Goal: Check status: Check status

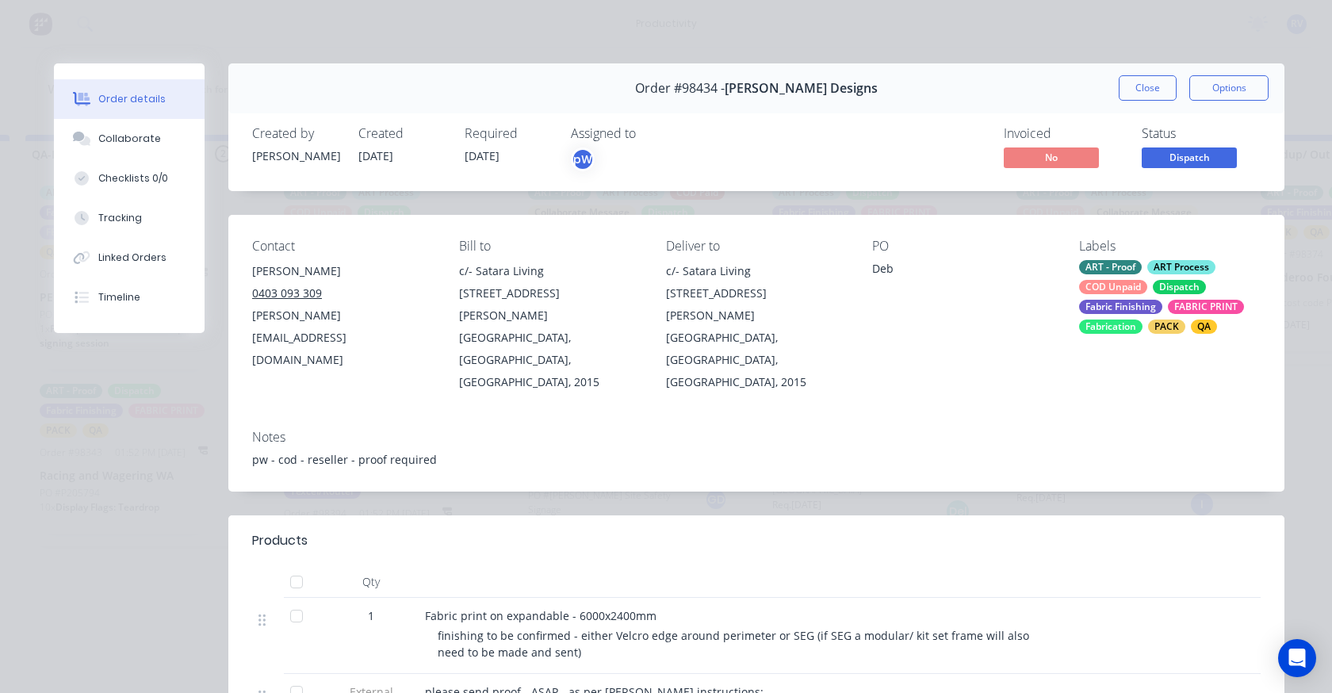
drag, startPoint x: 1153, startPoint y: 87, endPoint x: 965, endPoint y: 113, distance: 189.7
click at [1150, 86] on button "Close" at bounding box center [1147, 87] width 58 height 25
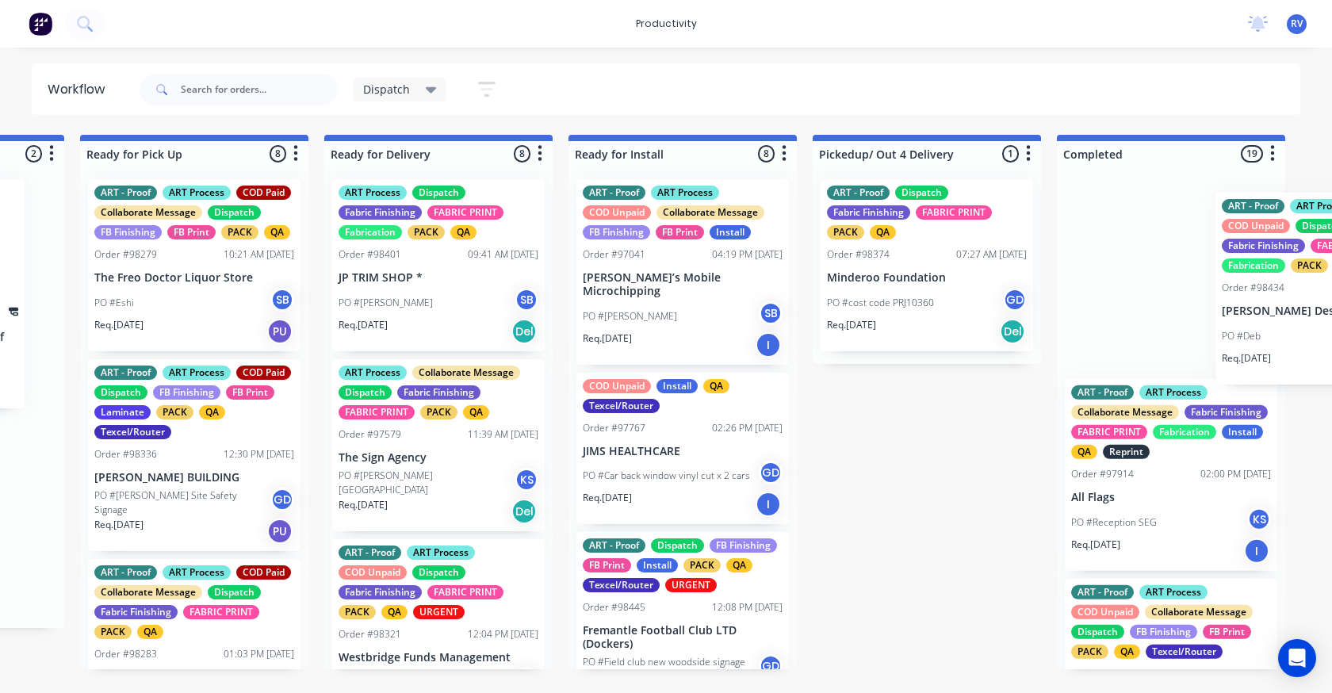
scroll to position [0, 1474]
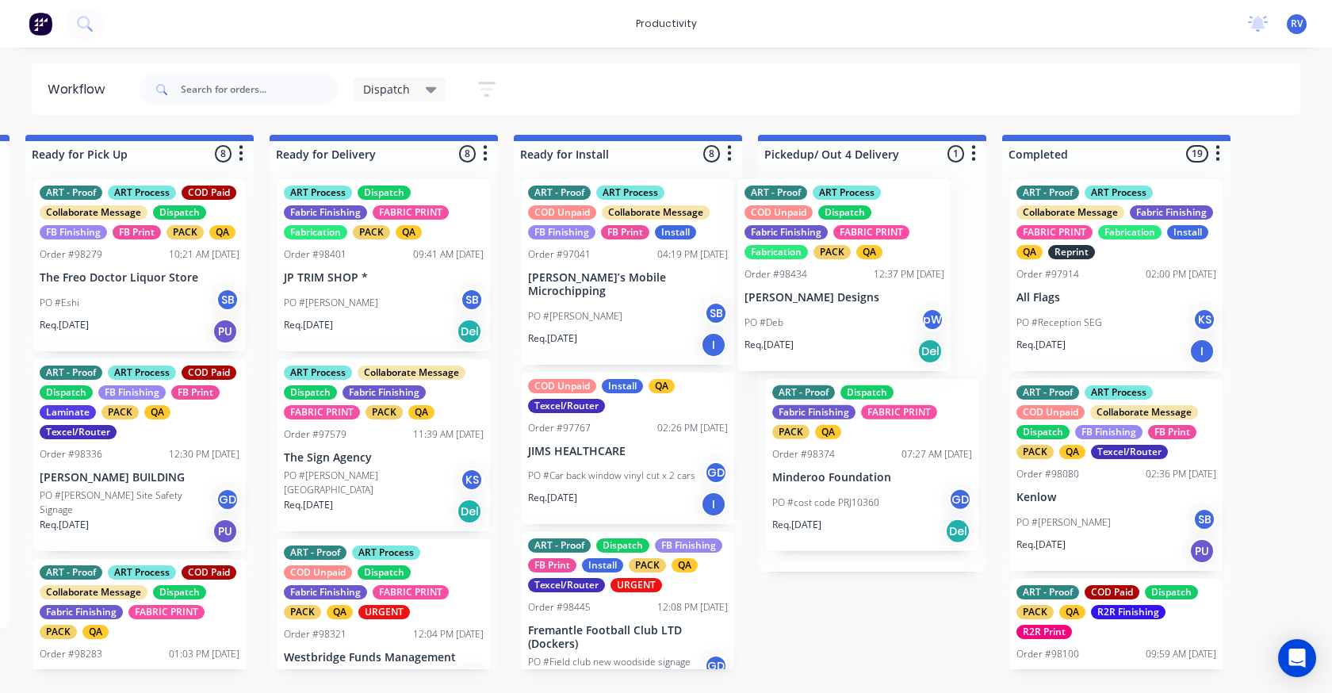
drag, startPoint x: 378, startPoint y: 321, endPoint x: 847, endPoint y: 308, distance: 468.7
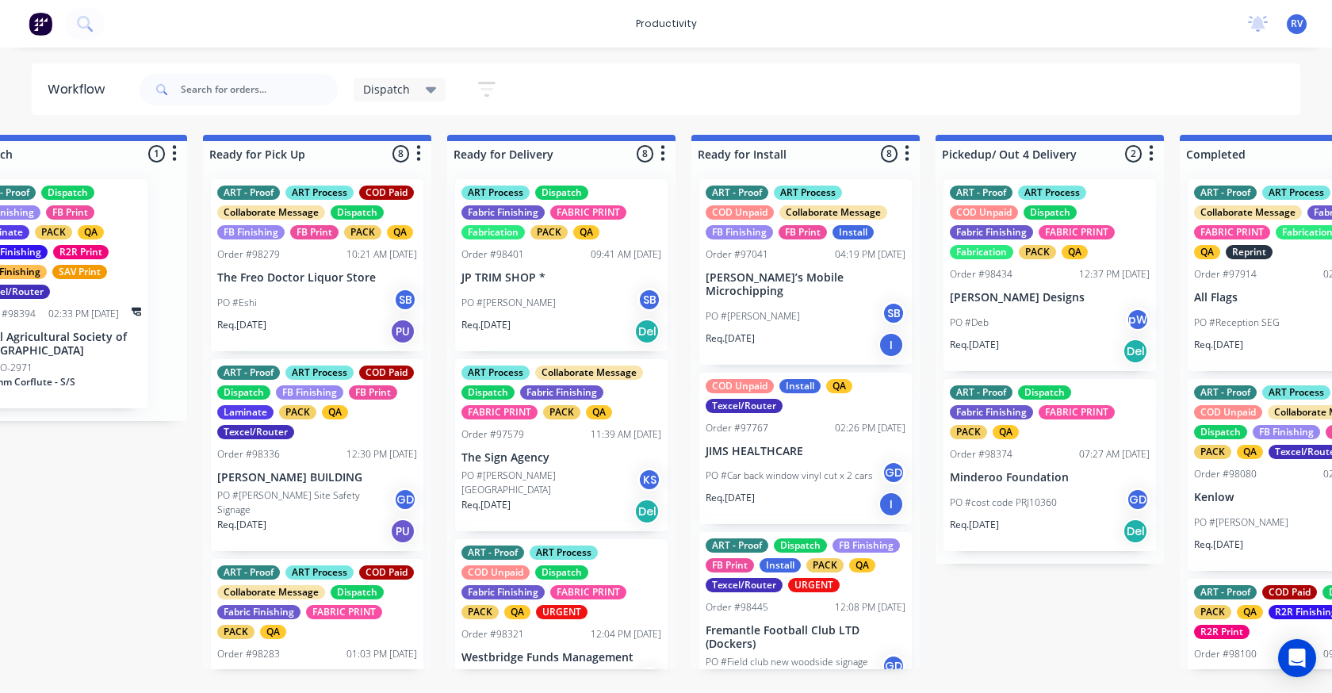
scroll to position [0, 1277]
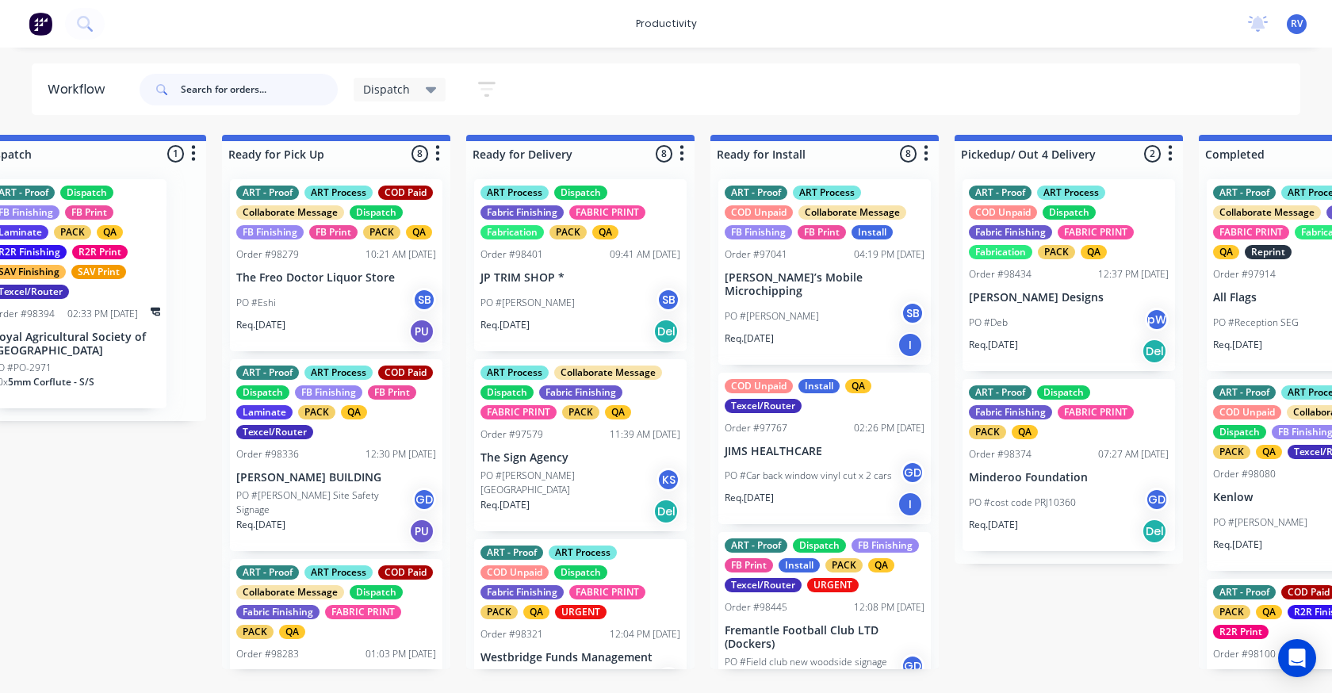
drag, startPoint x: 237, startPoint y: 74, endPoint x: 241, endPoint y: 93, distance: 19.4
click at [238, 77] on input "text" at bounding box center [259, 90] width 157 height 32
click at [241, 93] on input "text" at bounding box center [259, 90] width 157 height 32
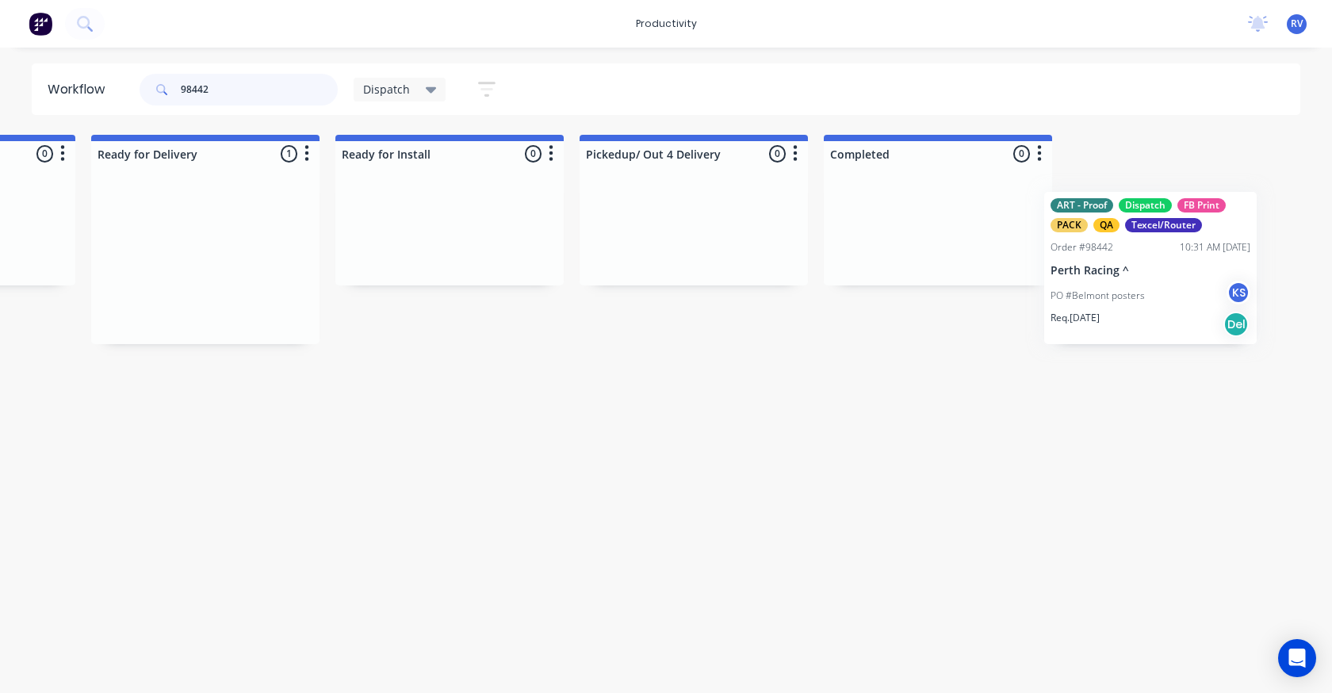
scroll to position [0, 1701]
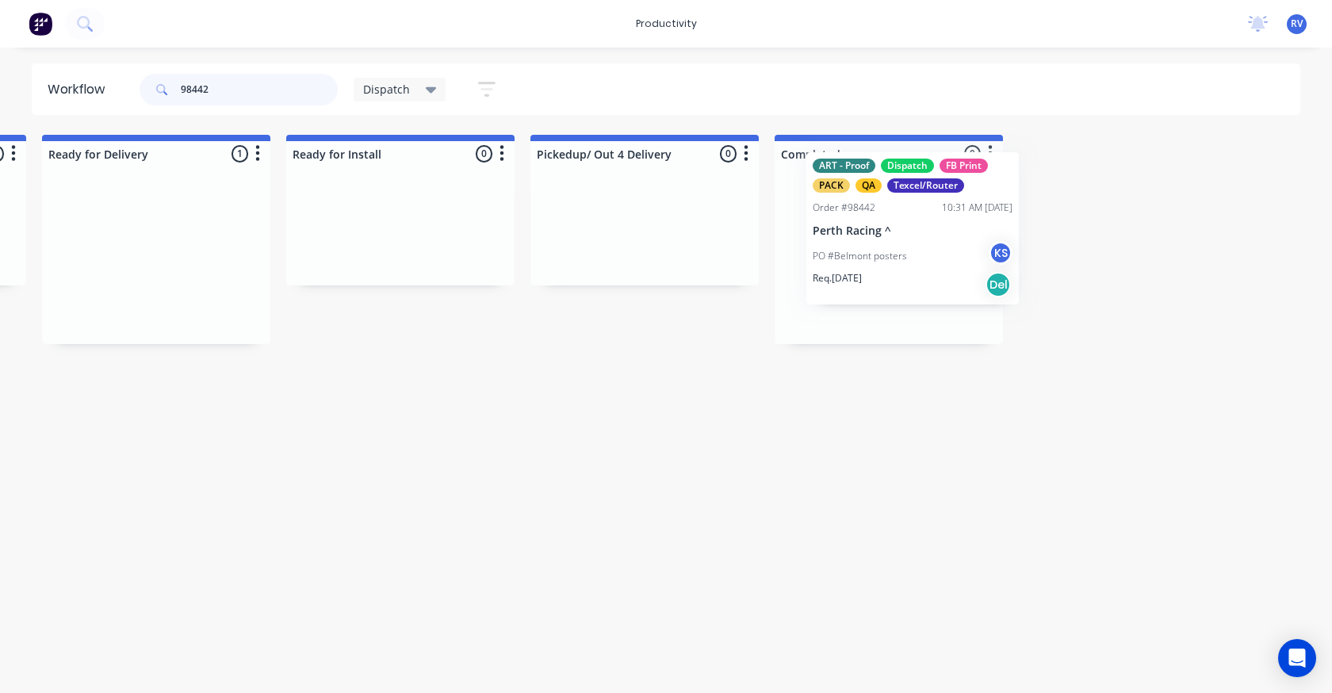
drag, startPoint x: 338, startPoint y: 239, endPoint x: 895, endPoint y: 210, distance: 558.0
click at [895, 210] on div "Submitted 0 Sort By Created date Required date Order number Customer name Most …" at bounding box center [1333, 239] width 6092 height 209
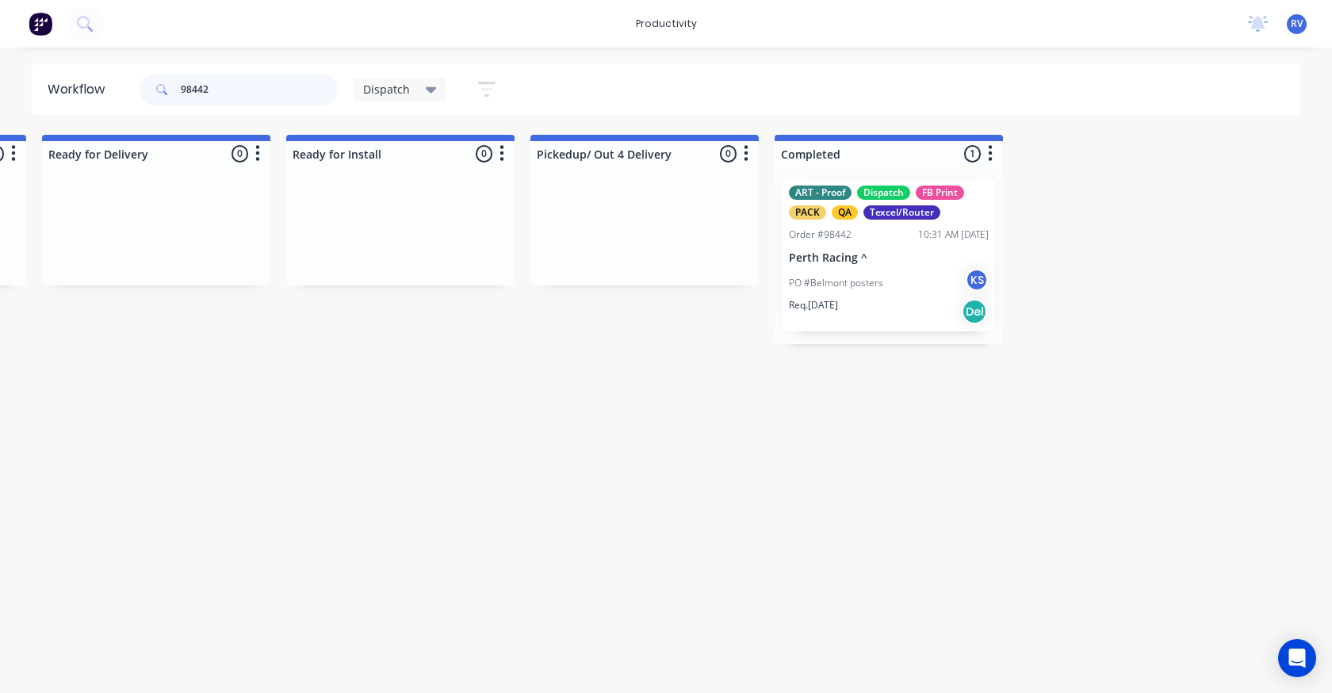
type input "98442"
click at [380, 97] on div "Dispatch" at bounding box center [400, 90] width 93 height 24
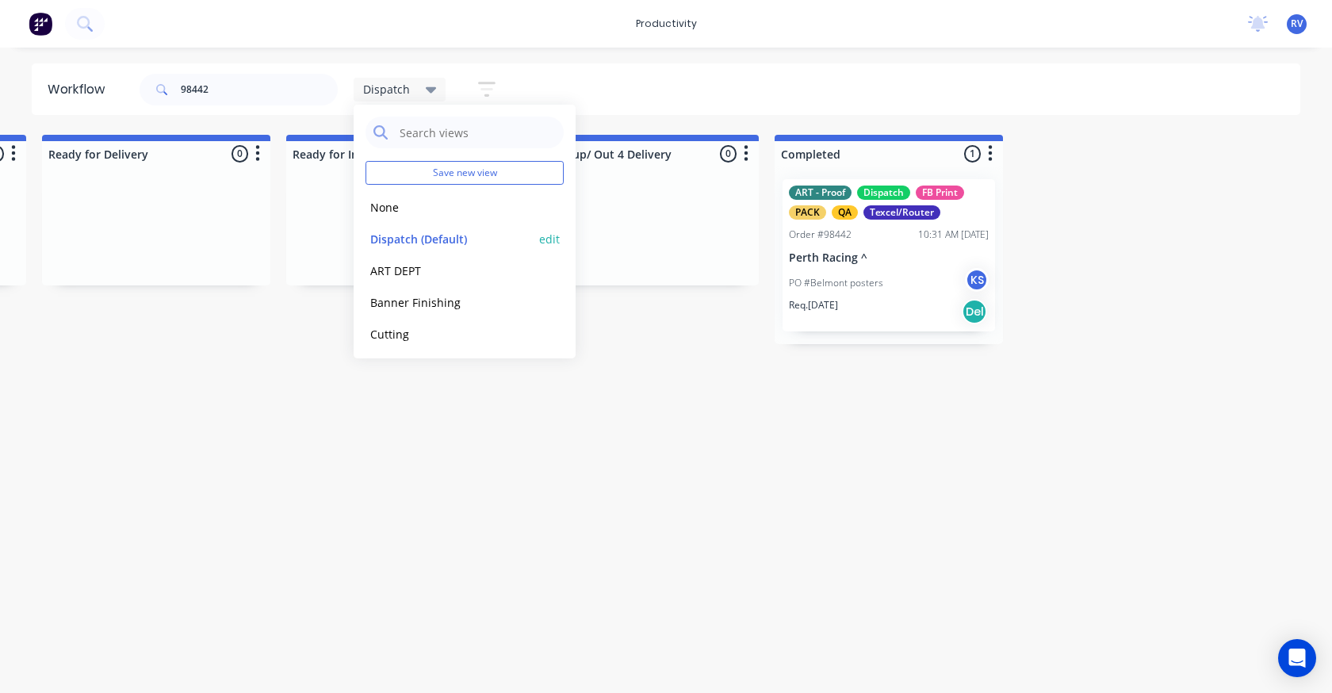
click at [411, 243] on button "Dispatch (Default)" at bounding box center [449, 239] width 169 height 18
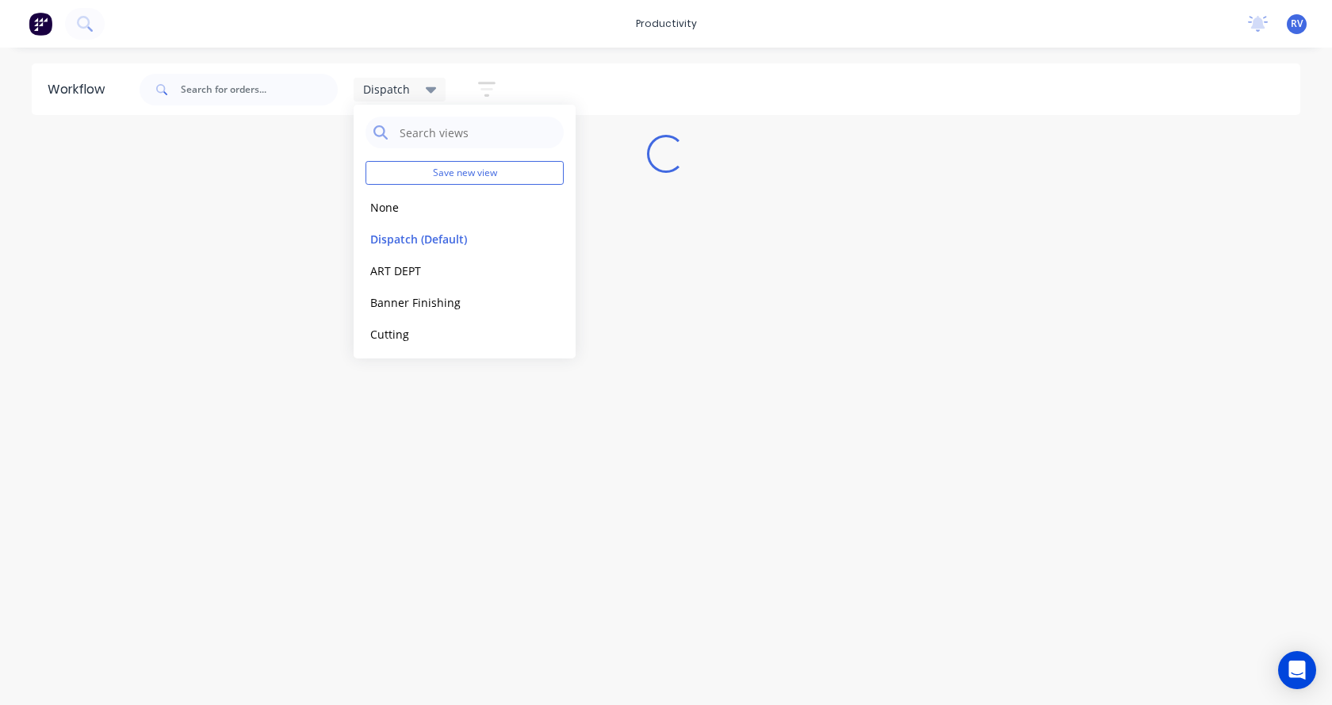
click at [418, 514] on div "Workflow Dispatch Save new view None edit Dispatch (Default) edit ART DEPT edit…" at bounding box center [666, 368] width 1332 height 610
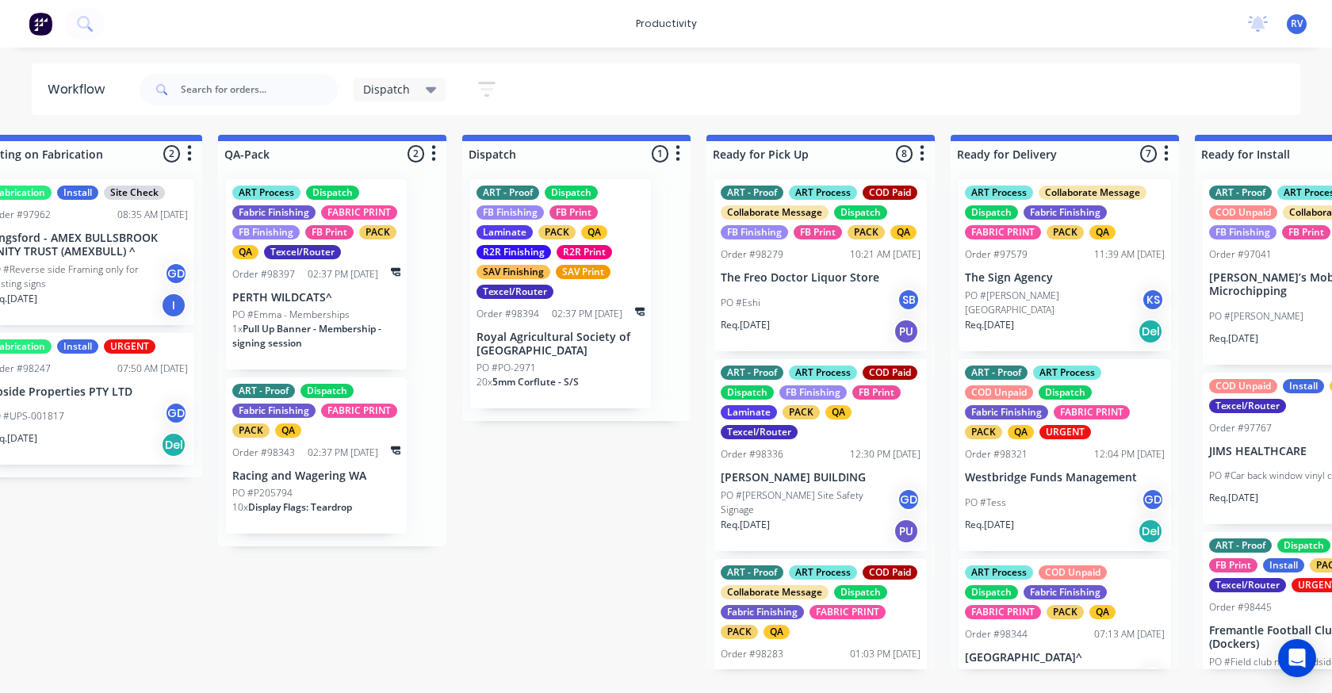
scroll to position [0, 800]
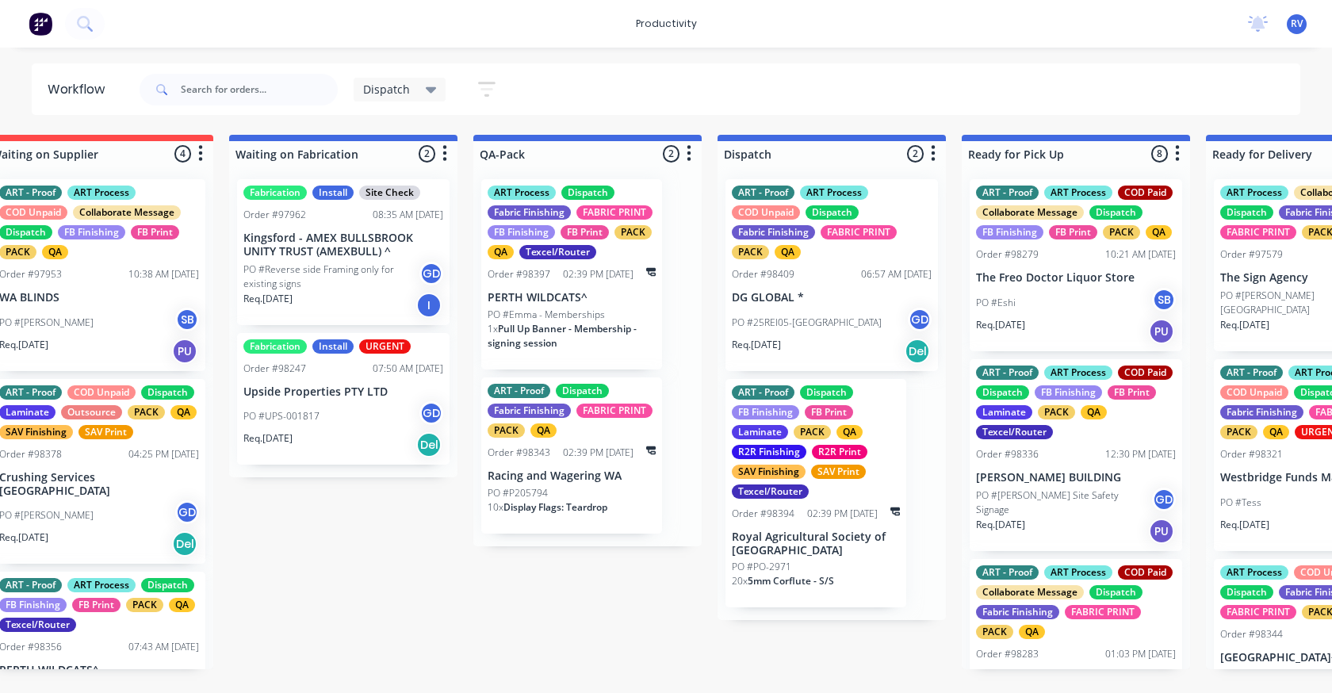
scroll to position [0, 648]
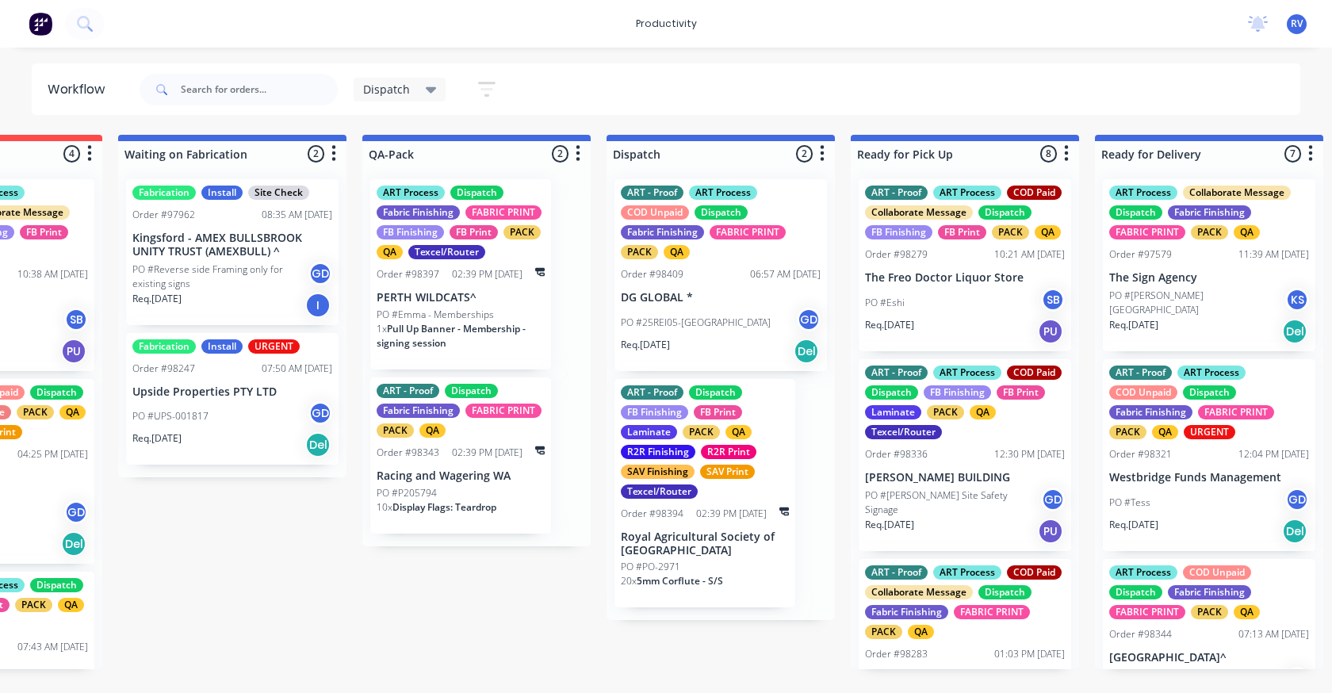
click at [761, 353] on div "Req. 08/09/25 Del" at bounding box center [721, 351] width 200 height 27
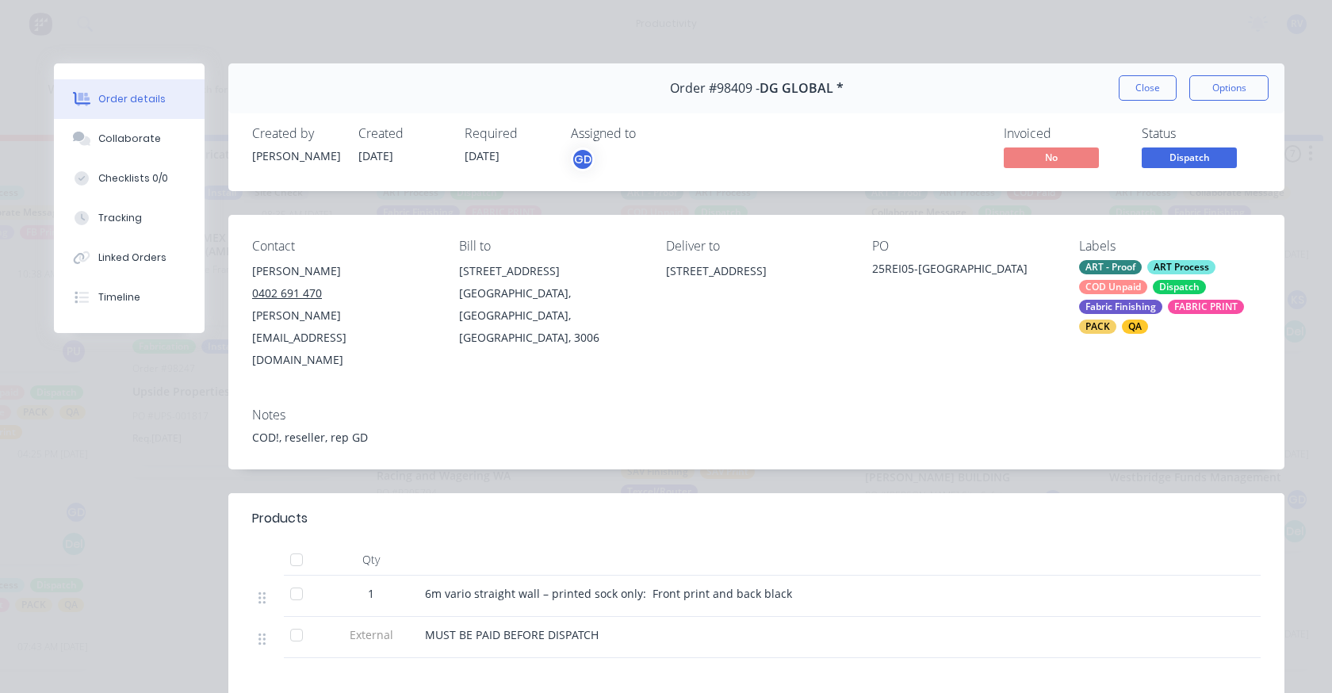
drag, startPoint x: 1126, startPoint y: 86, endPoint x: 736, endPoint y: 334, distance: 461.1
click at [1126, 87] on button "Close" at bounding box center [1147, 87] width 58 height 25
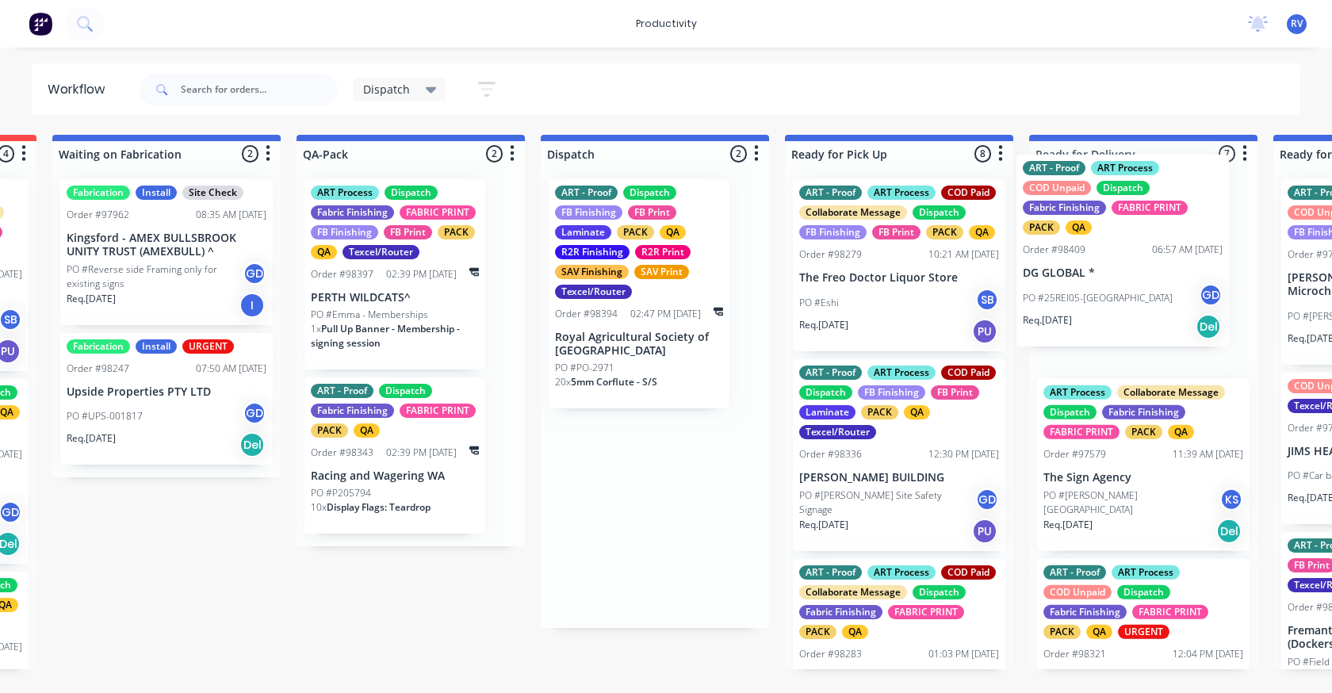
drag, startPoint x: 724, startPoint y: 243, endPoint x: 1038, endPoint y: 183, distance: 319.6
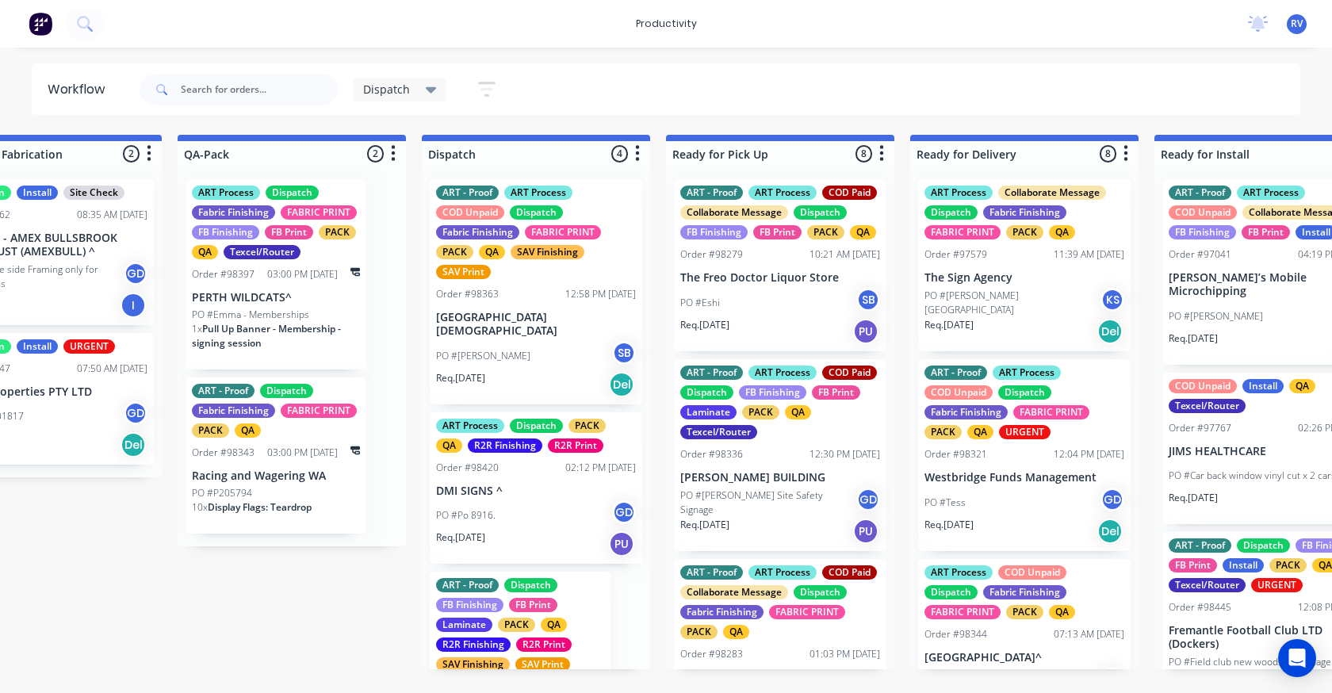
scroll to position [0, 848]
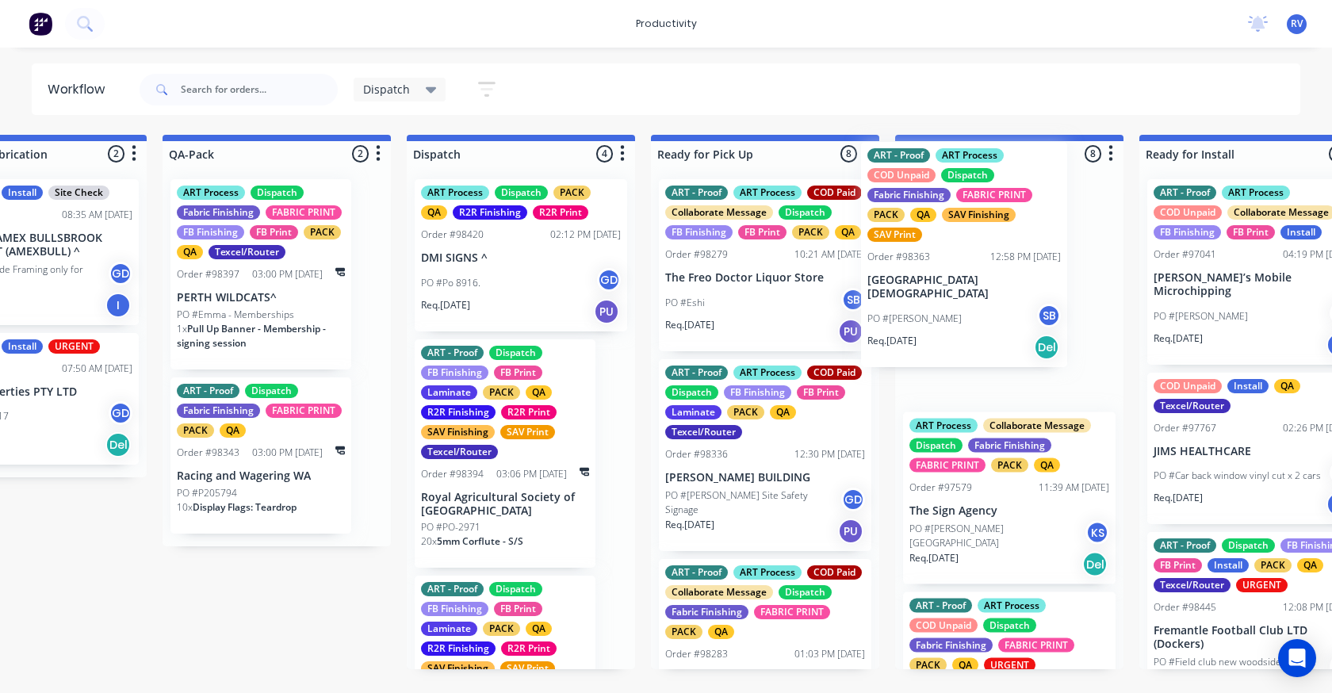
drag, startPoint x: 577, startPoint y: 314, endPoint x: 938, endPoint y: 283, distance: 362.0
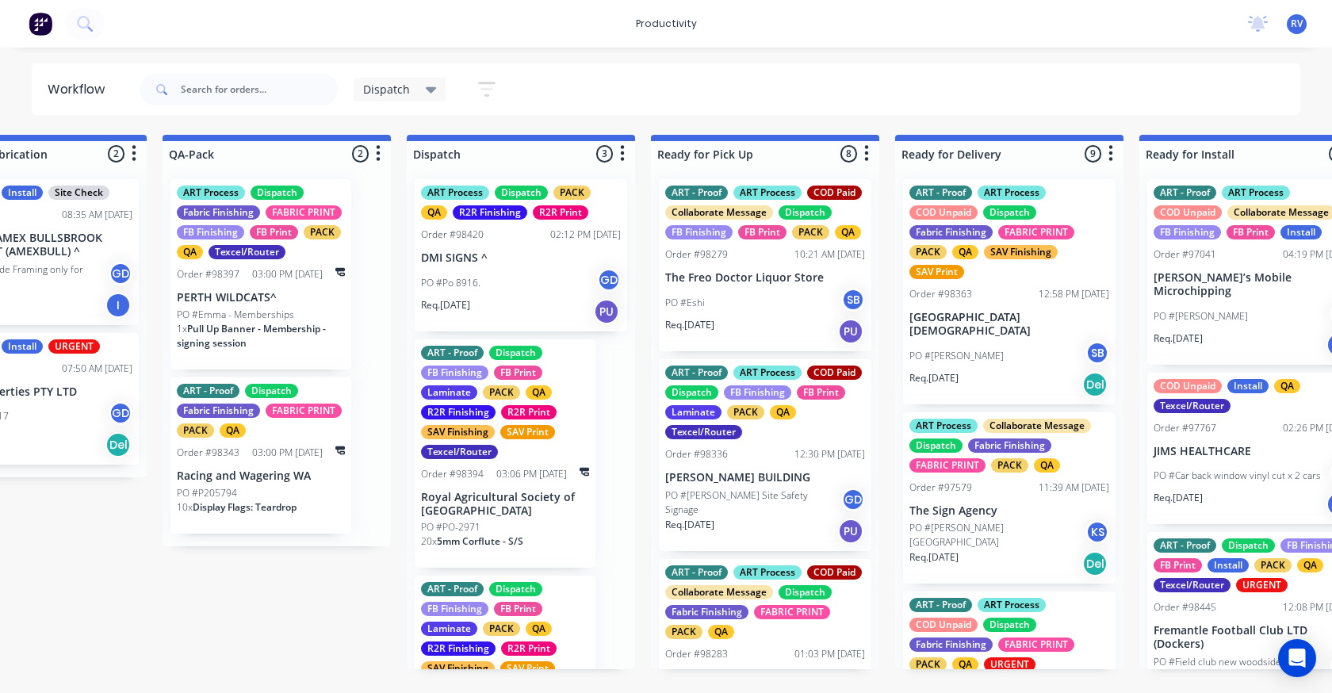
click at [484, 273] on div "PO #Po 8916. GD" at bounding box center [521, 283] width 200 height 30
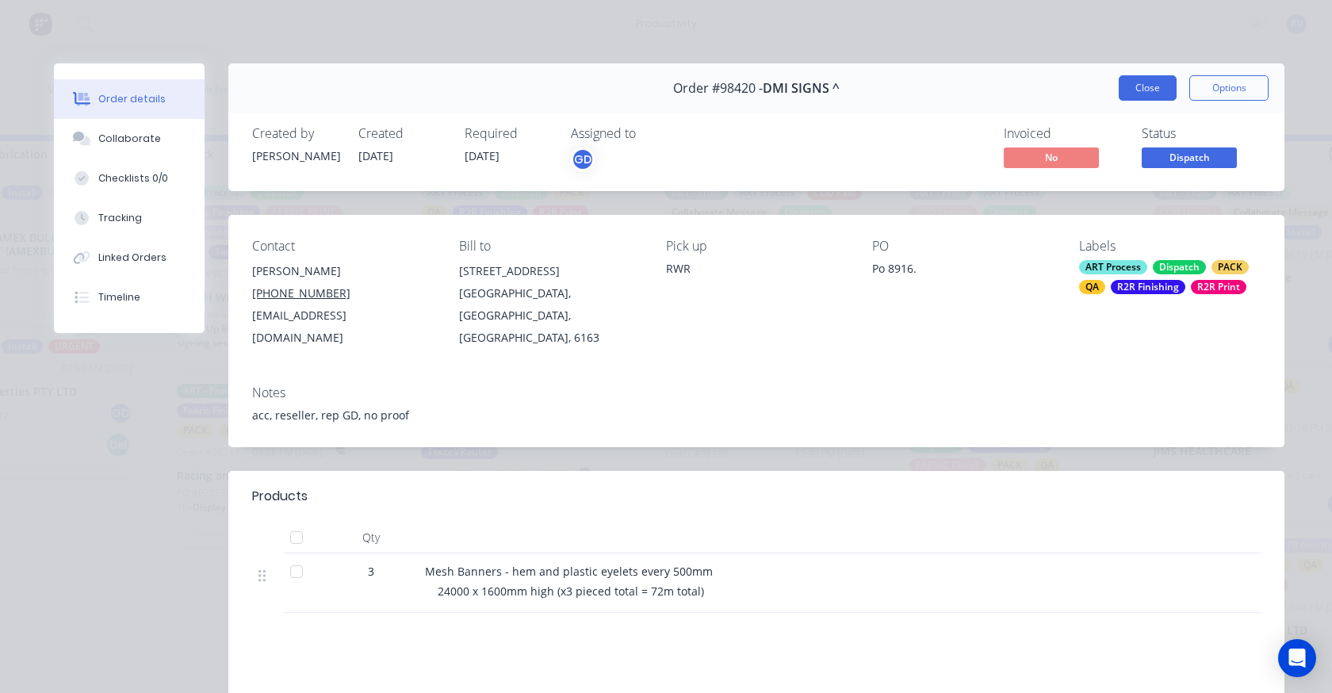
click at [1138, 83] on button "Close" at bounding box center [1147, 87] width 58 height 25
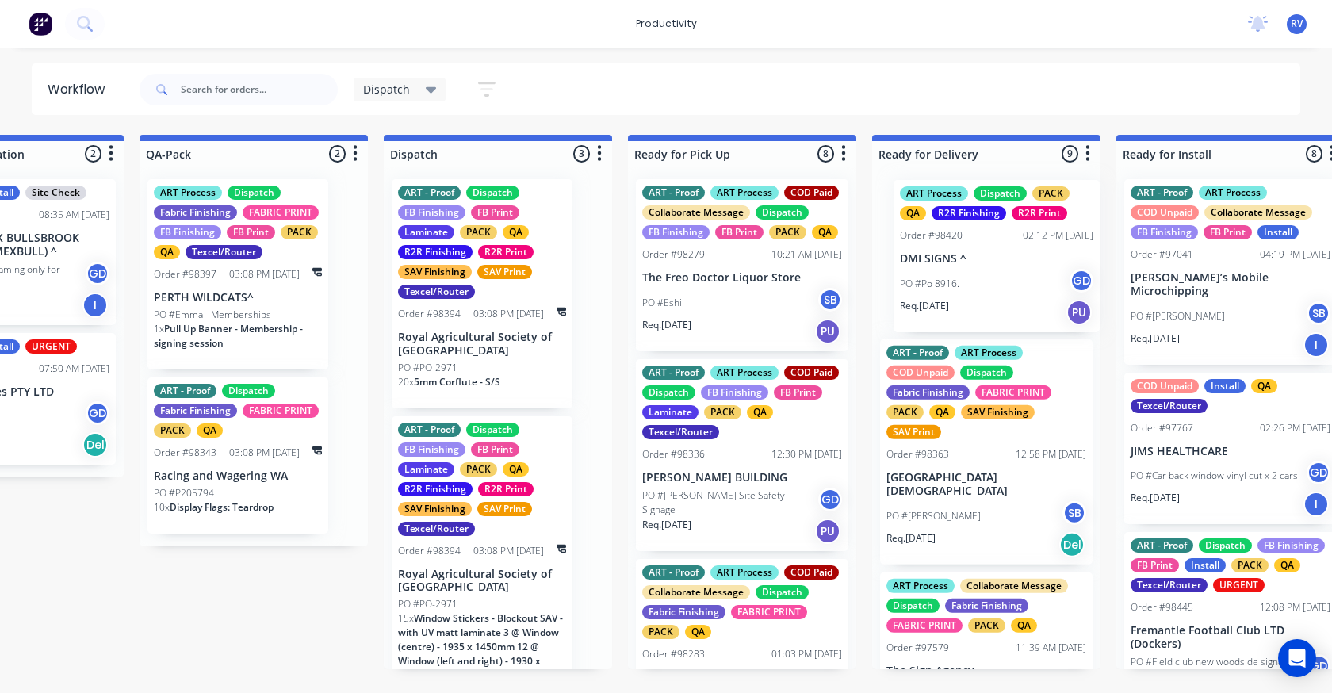
scroll to position [0, 875]
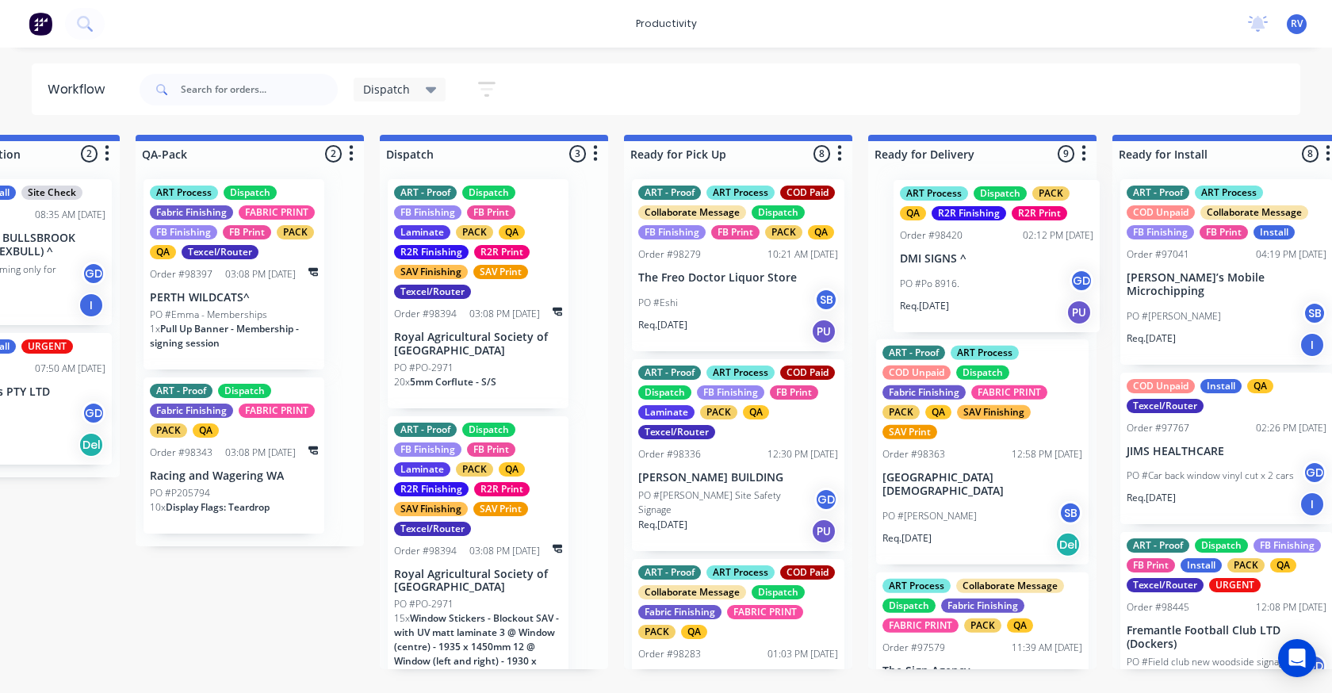
drag, startPoint x: 460, startPoint y: 255, endPoint x: 946, endPoint y: 247, distance: 486.8
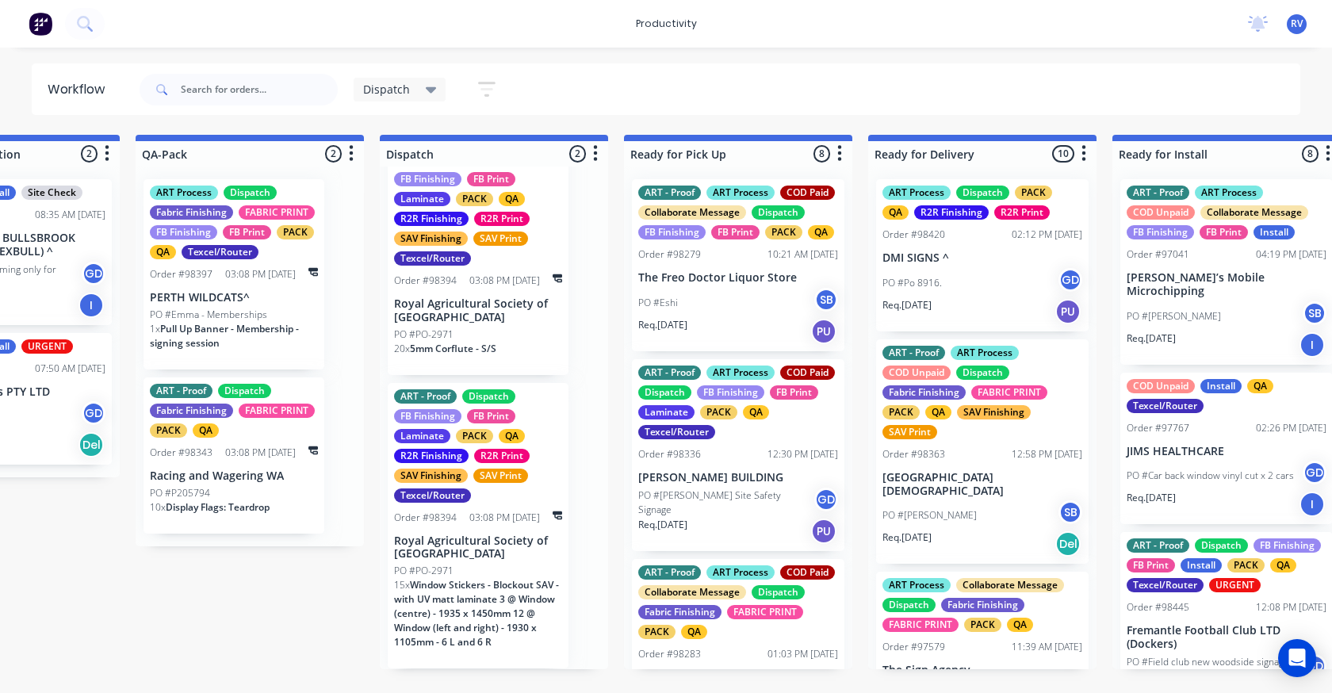
scroll to position [0, 0]
